Goal: Information Seeking & Learning: Learn about a topic

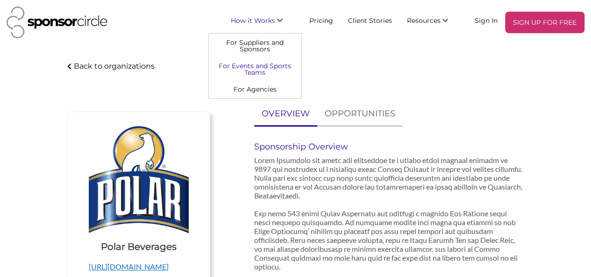
click at [266, 65] on link "For Events and Sports Teams" at bounding box center [255, 68] width 93 height 23
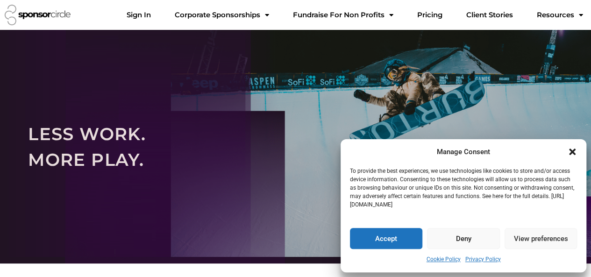
click at [385, 227] on div "Manage Consent To provide the best experiences, we use technologies like cookie…" at bounding box center [464, 206] width 246 height 134
click at [384, 235] on button "Accept" at bounding box center [386, 238] width 72 height 21
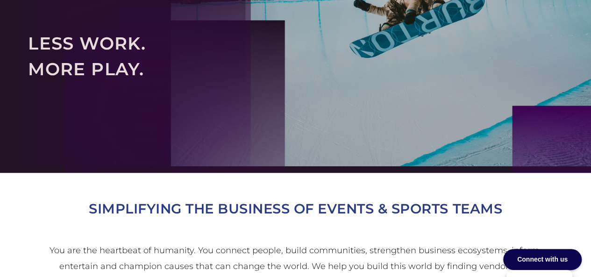
scroll to position [11, 0]
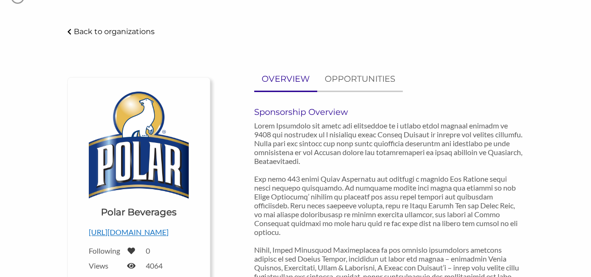
scroll to position [29, 0]
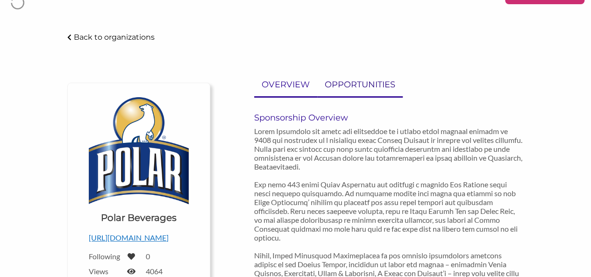
click at [347, 76] on link "OPPORTUNITIES" at bounding box center [360, 84] width 86 height 23
